Goal: Navigation & Orientation: Find specific page/section

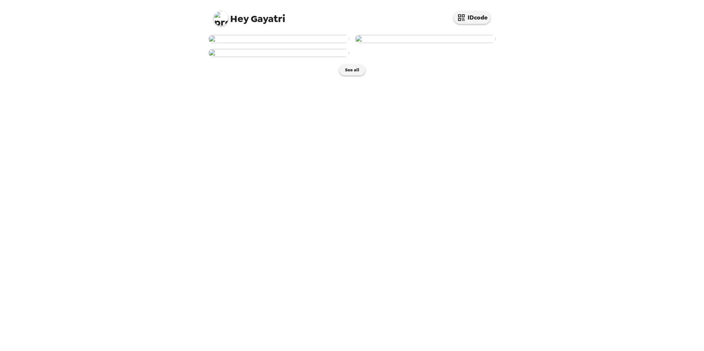
scroll to position [64, 0]
click at [351, 76] on button "See all" at bounding box center [352, 69] width 26 height 11
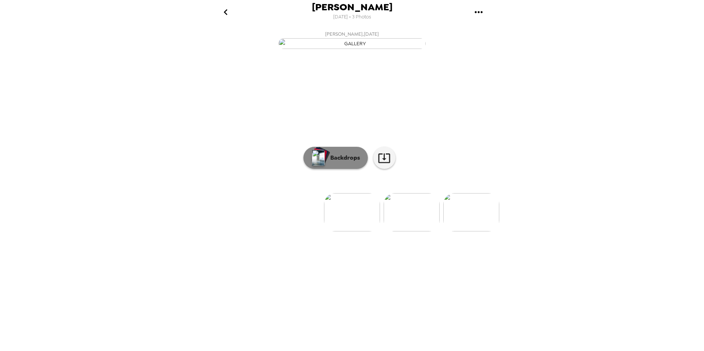
click at [344, 162] on p "Backdrops" at bounding box center [344, 158] width 34 height 9
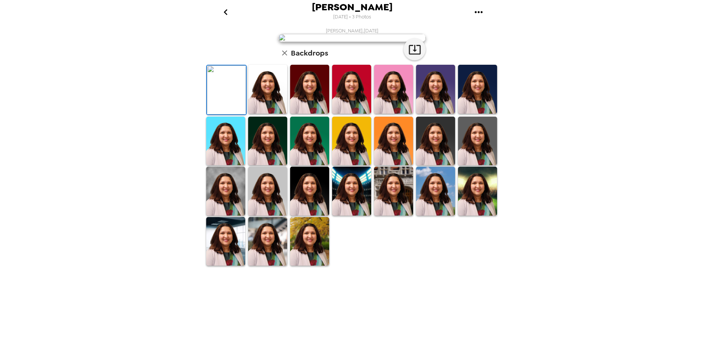
scroll to position [91, 0]
click at [273, 266] on img at bounding box center [267, 241] width 39 height 49
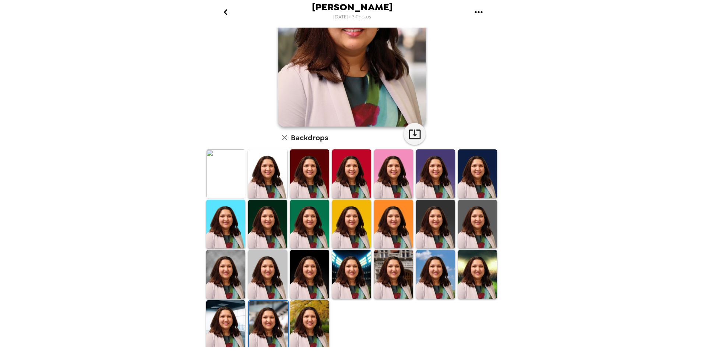
drag, startPoint x: 386, startPoint y: 164, endPoint x: 426, endPoint y: 224, distance: 71.7
click at [387, 164] on img at bounding box center [393, 174] width 39 height 49
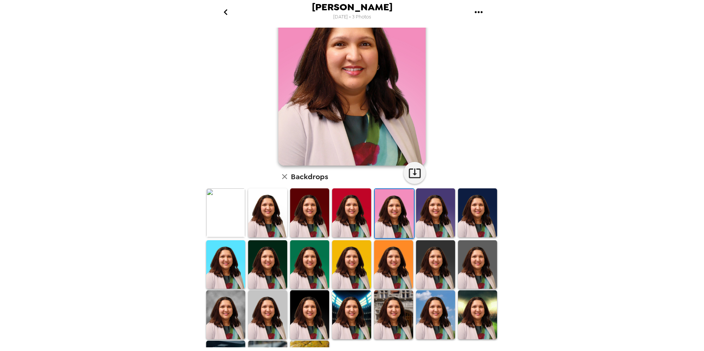
scroll to position [0, 0]
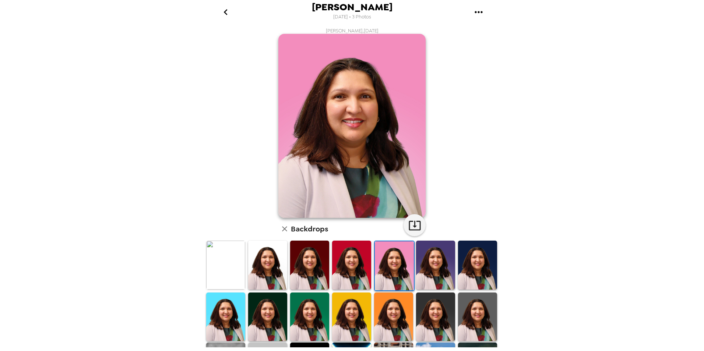
drag, startPoint x: 352, startPoint y: 300, endPoint x: 588, endPoint y: 335, distance: 239.1
click at [352, 300] on img at bounding box center [351, 317] width 39 height 49
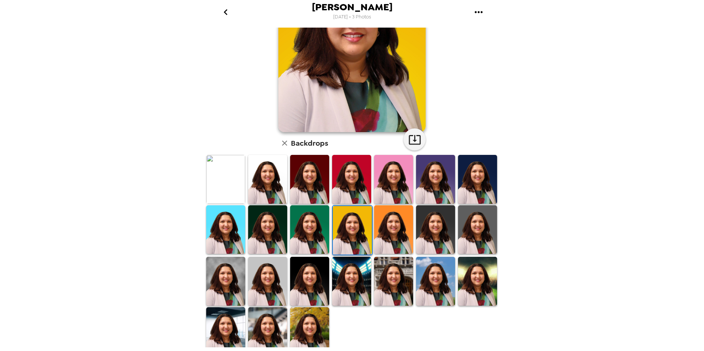
scroll to position [91, 0]
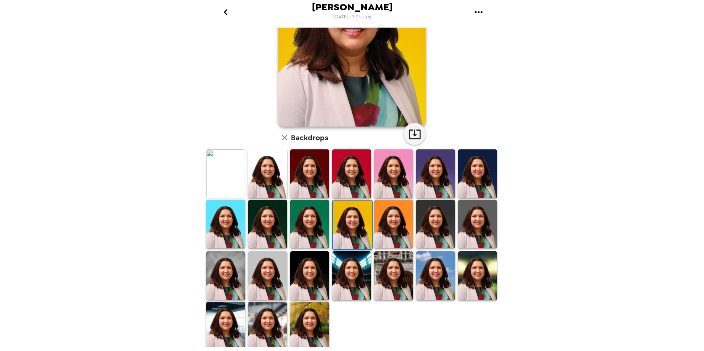
click at [229, 276] on img at bounding box center [225, 276] width 39 height 49
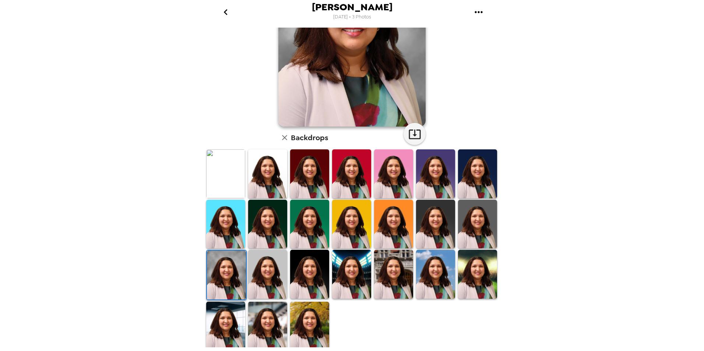
click at [350, 265] on img at bounding box center [351, 274] width 39 height 49
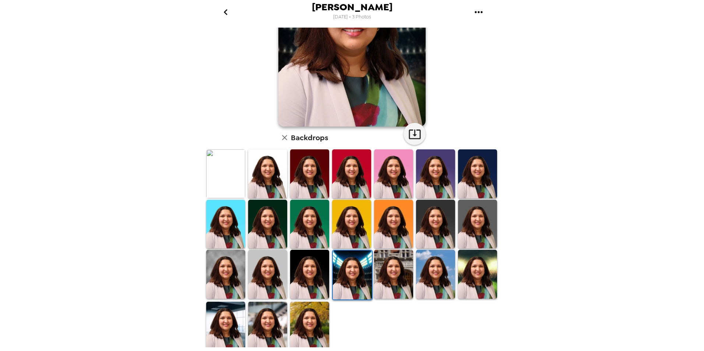
click at [385, 261] on img at bounding box center [393, 274] width 39 height 49
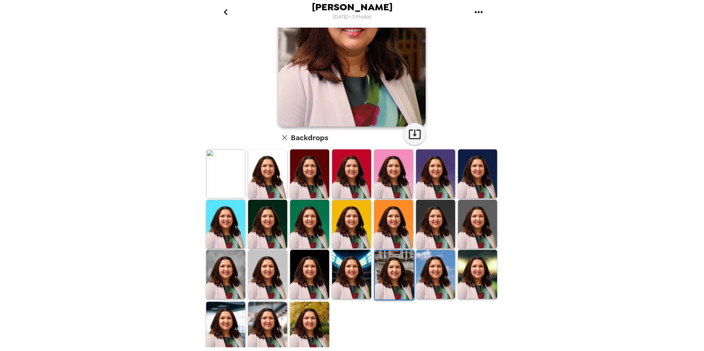
click at [266, 323] on img at bounding box center [267, 326] width 39 height 49
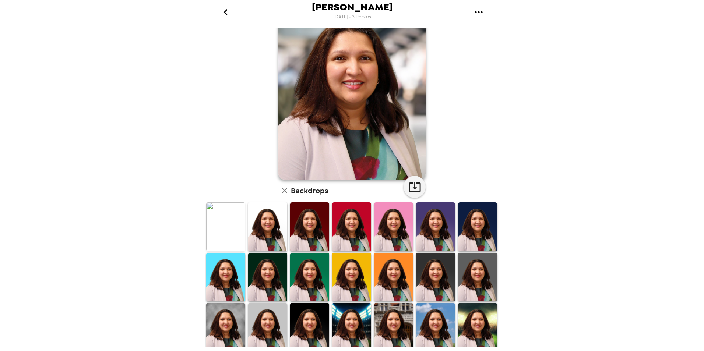
scroll to position [0, 0]
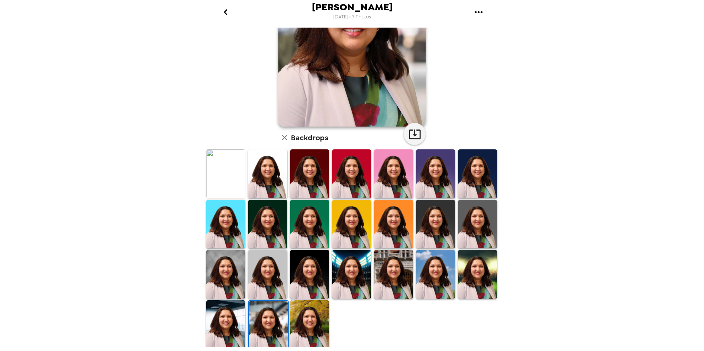
click at [303, 320] on img at bounding box center [309, 325] width 39 height 49
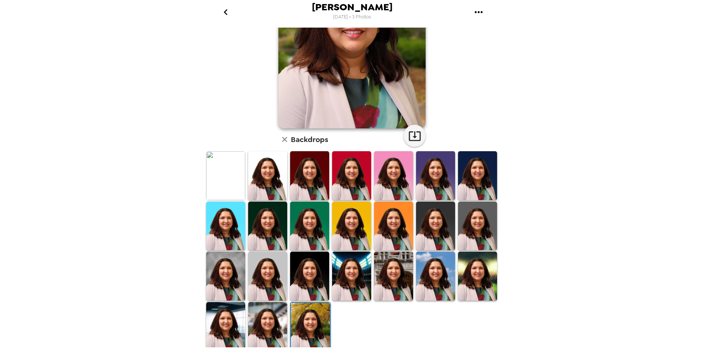
scroll to position [91, 0]
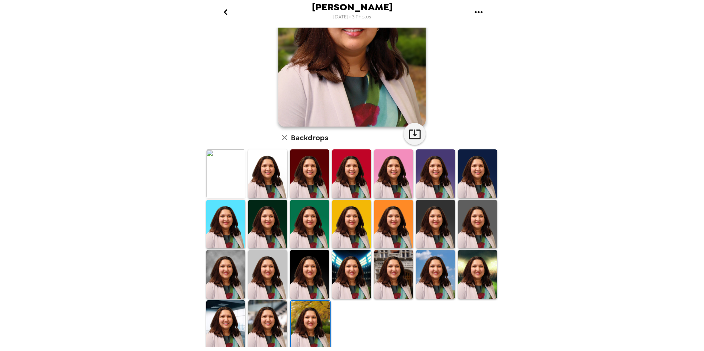
click at [217, 274] on img at bounding box center [225, 274] width 39 height 49
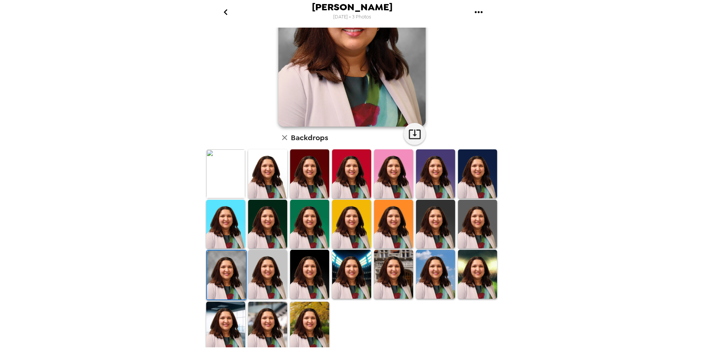
click at [255, 319] on img at bounding box center [267, 326] width 39 height 49
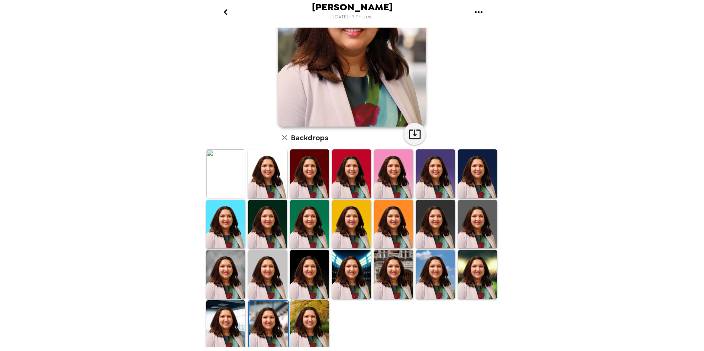
drag, startPoint x: 213, startPoint y: 321, endPoint x: 278, endPoint y: 331, distance: 65.7
click at [213, 320] on img at bounding box center [225, 325] width 39 height 49
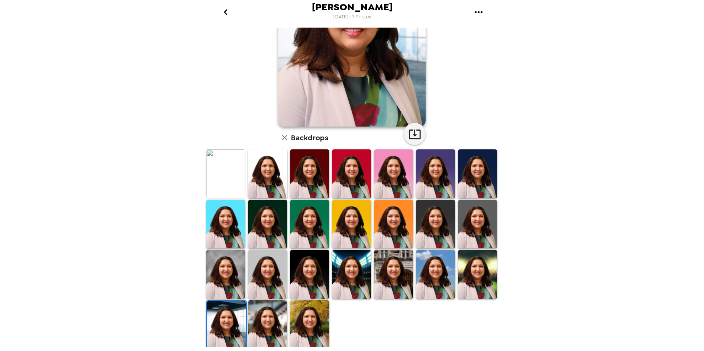
scroll to position [0, 0]
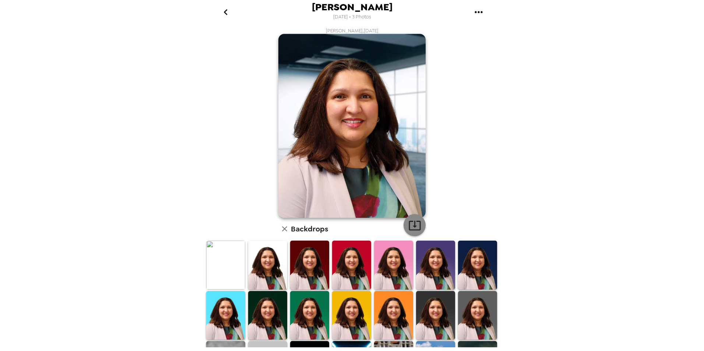
click at [409, 226] on icon "button" at bounding box center [415, 225] width 13 height 13
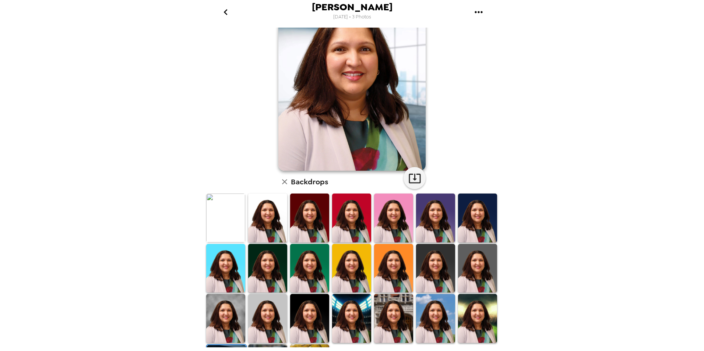
scroll to position [91, 0]
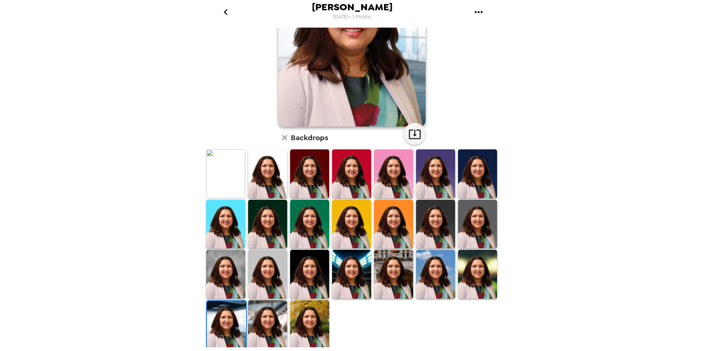
click at [267, 323] on img at bounding box center [267, 325] width 39 height 49
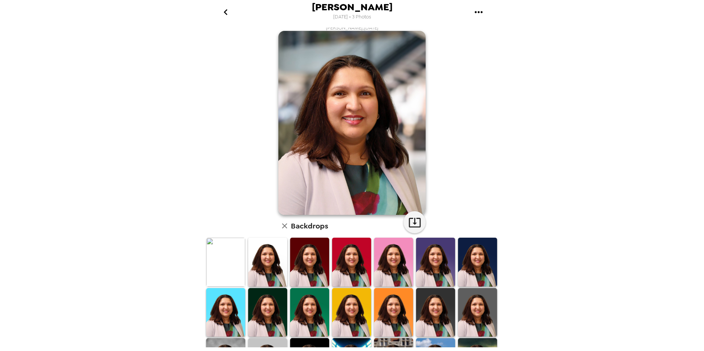
scroll to position [0, 0]
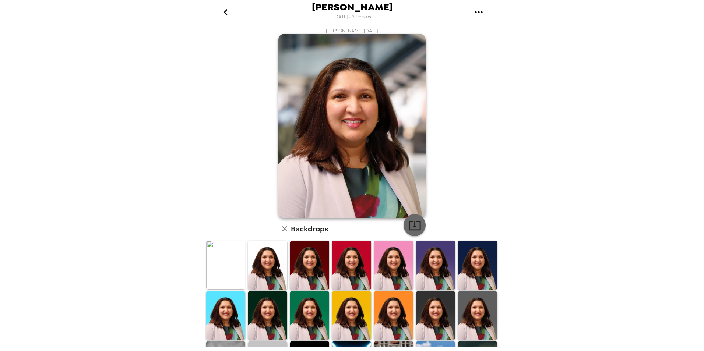
drag, startPoint x: 412, startPoint y: 227, endPoint x: 407, endPoint y: 216, distance: 11.6
click at [412, 226] on icon "button" at bounding box center [415, 226] width 12 height 10
